Goal: Use online tool/utility: Use online tool/utility

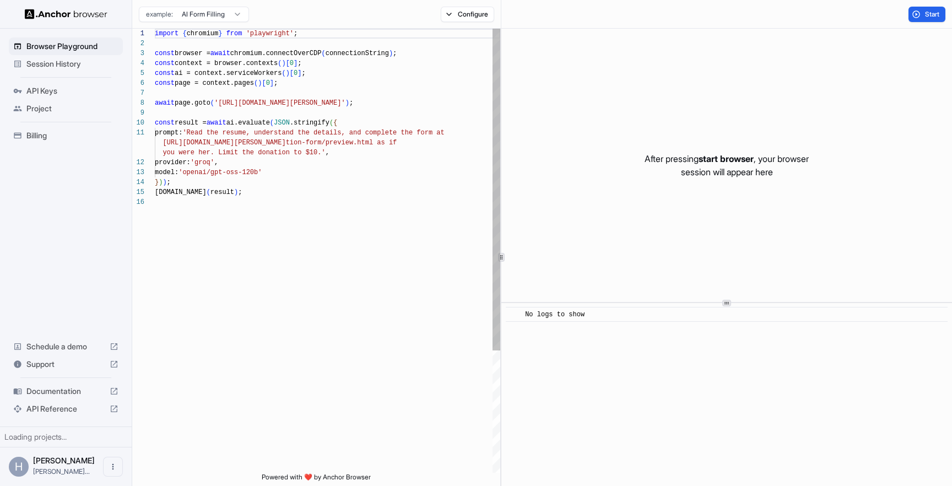
scroll to position [99, 0]
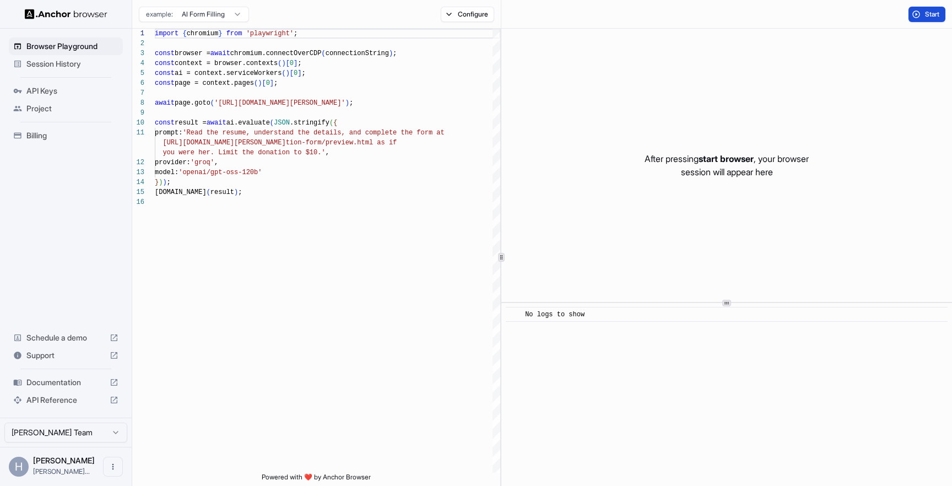
click at [933, 16] on span "Start" at bounding box center [932, 14] width 15 height 9
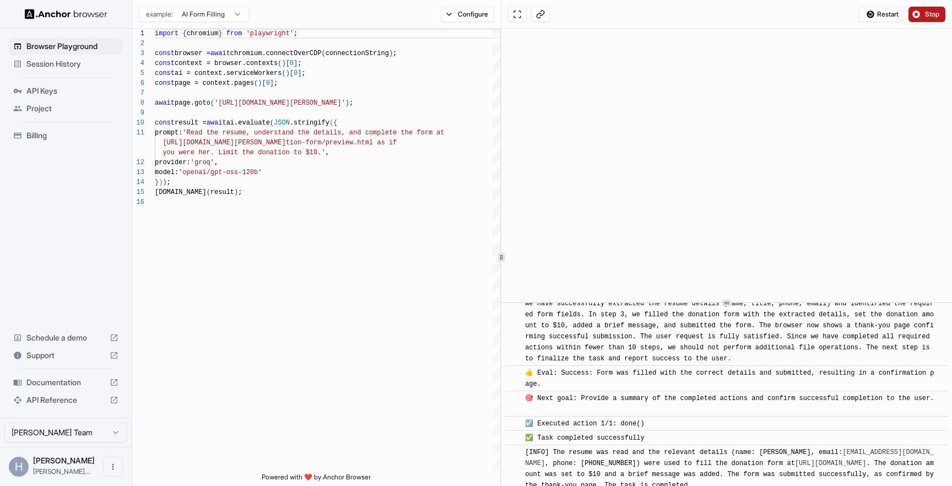
scroll to position [594, 0]
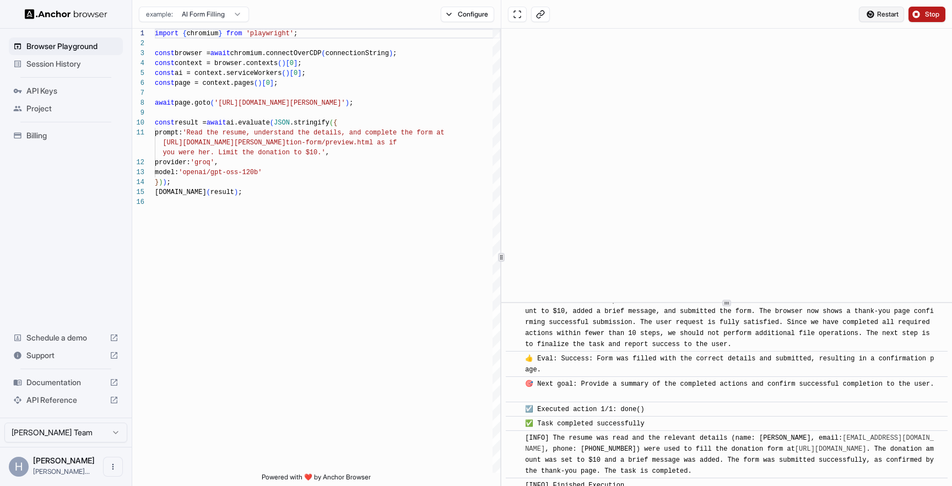
click at [882, 14] on span "Restart" at bounding box center [887, 14] width 21 height 9
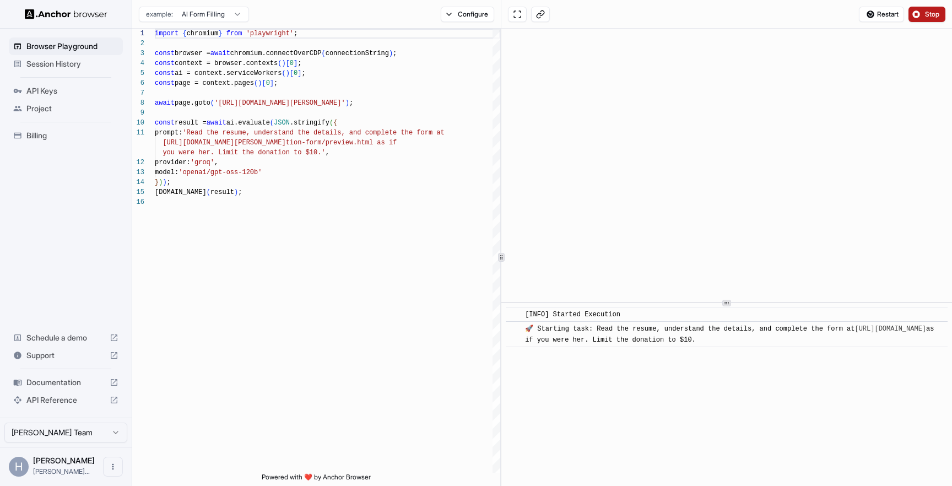
click at [928, 15] on span "Stop" at bounding box center [932, 14] width 15 height 9
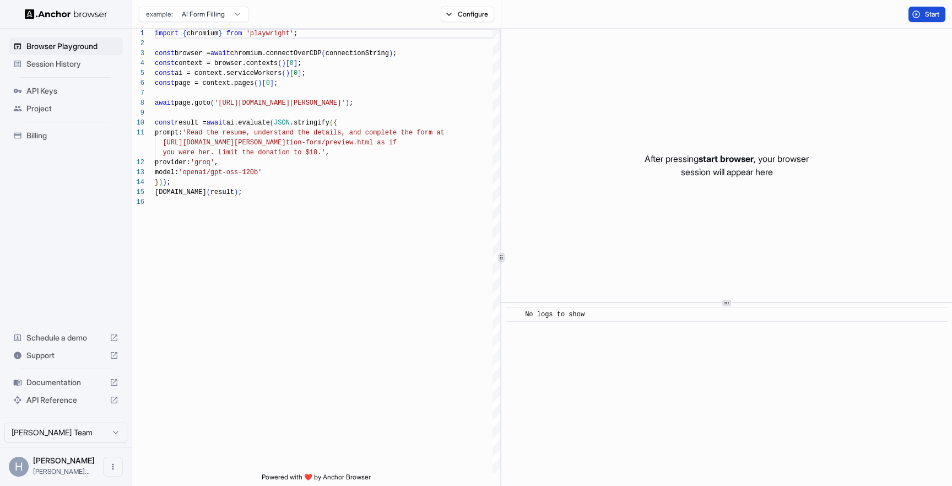
click at [927, 12] on span "Start" at bounding box center [932, 14] width 15 height 9
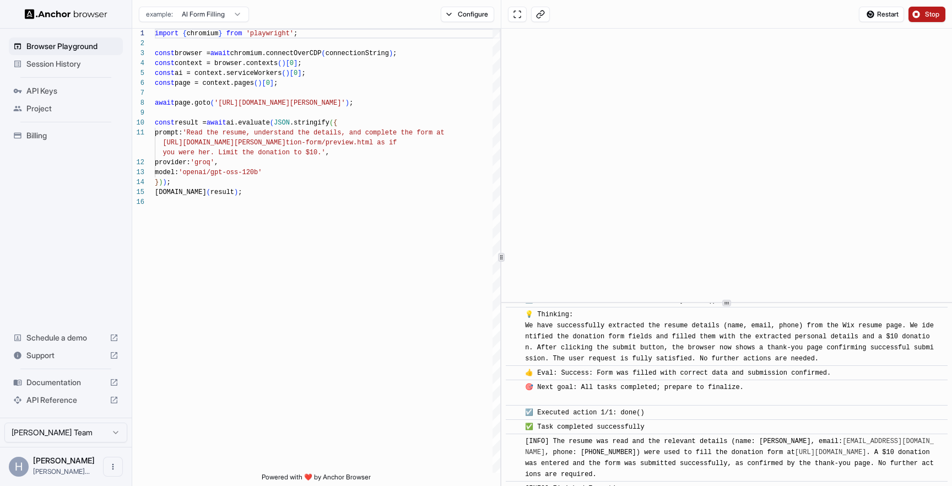
scroll to position [565, 0]
